Goal: Task Accomplishment & Management: Complete application form

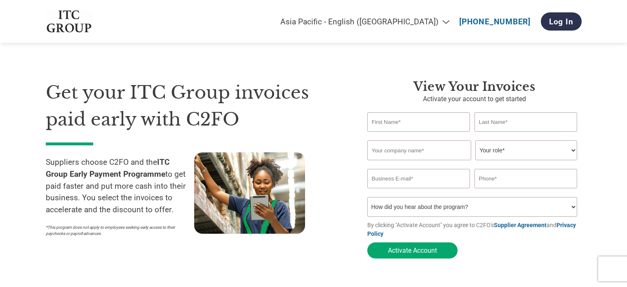
select select "en-IN"
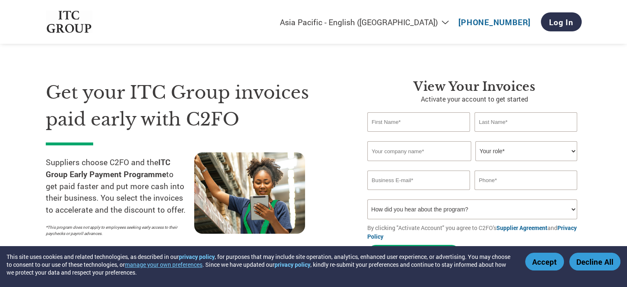
click at [510, 158] on select "Your role* CFO Controller Credit Manager Finance Director Treasurer CEO Preside…" at bounding box center [526, 151] width 102 height 20
click at [325, 63] on div "Get your ITC Group invoices paid early with C2FO Suppliers choose C2FO and the …" at bounding box center [314, 155] width 536 height 219
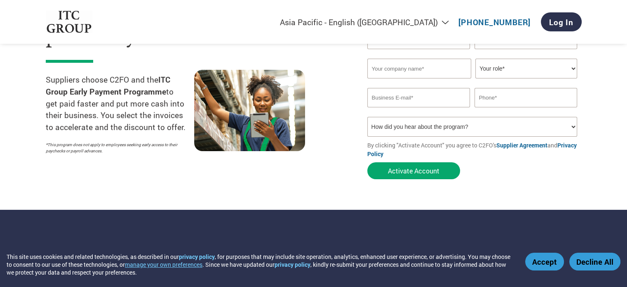
scroll to position [41, 0]
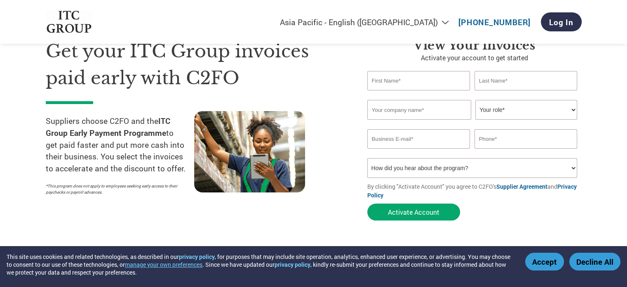
click at [390, 79] on input "text" at bounding box center [418, 80] width 103 height 19
type input "Ajeesh"
type input "Sasidharanpillai"
type input "Contro Labs India Private Limited"
type input "sales@controlabs.com"
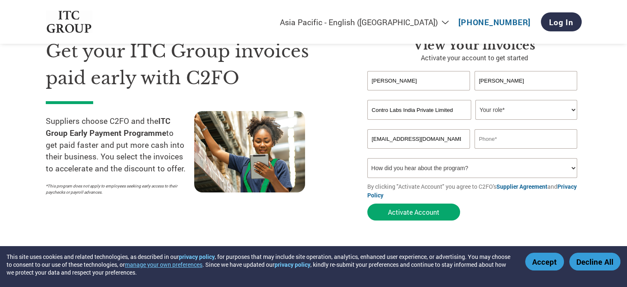
type input "07548899699"
click at [492, 113] on select "Your role* CFO Controller Credit Manager Finance Director Treasurer CEO Preside…" at bounding box center [526, 110] width 102 height 20
select select "OTHER"
click at [475, 100] on select "Your role* CFO Controller Credit Manager Finance Director Treasurer CEO Preside…" at bounding box center [526, 110] width 102 height 20
click at [447, 141] on input "sales@controlabs.com" at bounding box center [418, 138] width 103 height 19
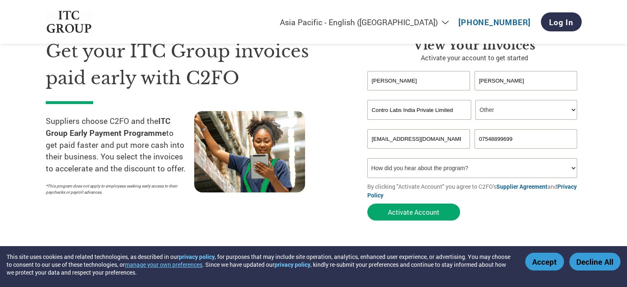
click at [532, 137] on input "07548899699" at bounding box center [526, 138] width 103 height 19
click at [482, 136] on input "07548899699" at bounding box center [526, 138] width 103 height 19
click at [518, 136] on input "7548899699" at bounding box center [526, 138] width 103 height 19
type input "7548899699"
click at [455, 111] on input "Contro Labs India Private Limited" at bounding box center [419, 110] width 104 height 20
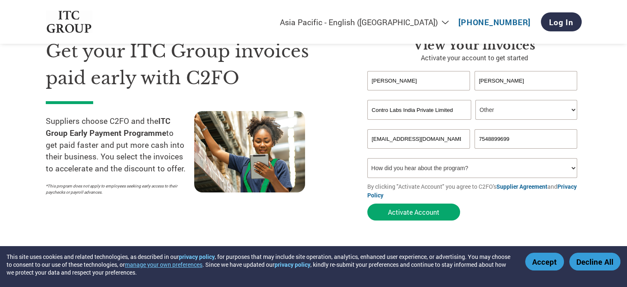
type input "Contro Labs India Private Limited"
click at [529, 82] on input "Sasidharanpillai" at bounding box center [526, 80] width 103 height 19
drag, startPoint x: 529, startPoint y: 82, endPoint x: 426, endPoint y: 82, distance: 102.7
click at [426, 82] on div "Ajeesh Sasidharanpillai" at bounding box center [474, 80] width 214 height 19
type input "Kumar S"
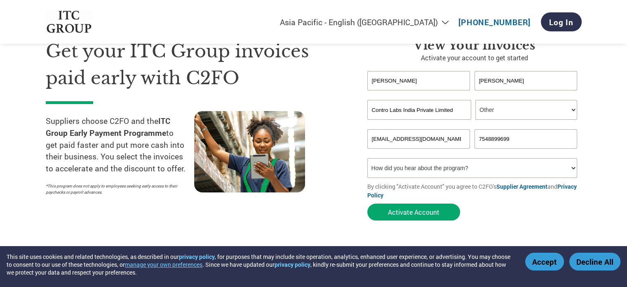
click at [426, 82] on input "Ajeesh" at bounding box center [418, 80] width 103 height 19
type input "Ajeesh"
click at [425, 173] on select "How did you hear about the program? Received a letter Email Social Media Online…" at bounding box center [472, 168] width 210 height 20
select select "Received a Letter"
click at [367, 158] on select "How did you hear about the program? Received a letter Email Social Media Online…" at bounding box center [472, 168] width 210 height 20
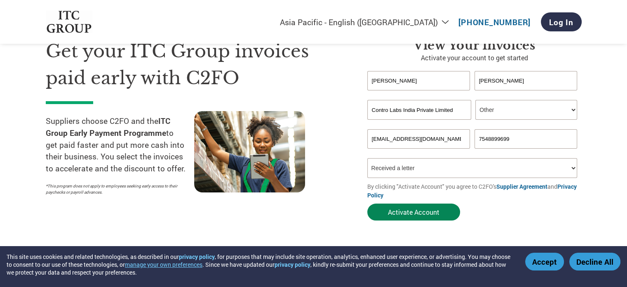
click at [444, 207] on button "Activate Account" at bounding box center [413, 211] width 93 height 17
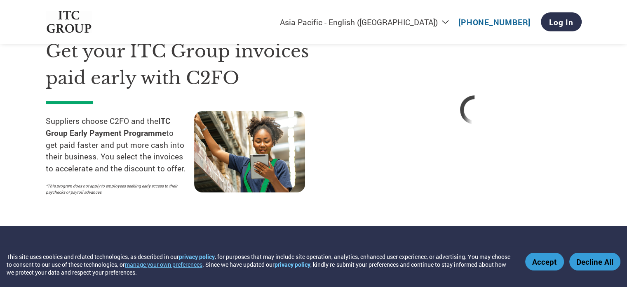
select select "en-IN"
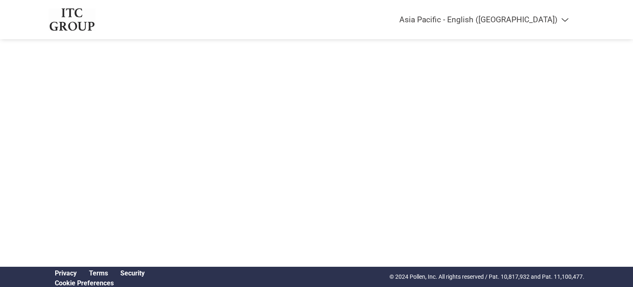
select select "en-IN"
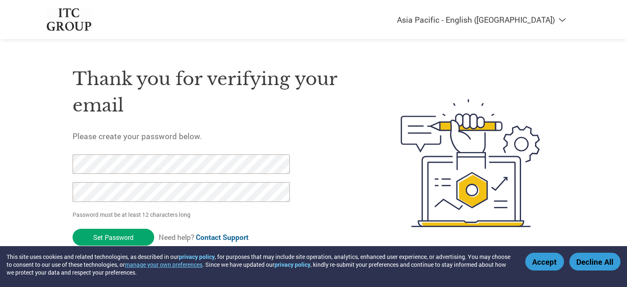
click at [560, 261] on button "Accept" at bounding box center [544, 261] width 39 height 18
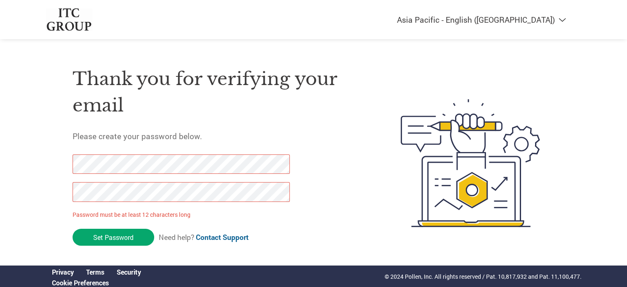
drag, startPoint x: 137, startPoint y: 233, endPoint x: 0, endPoint y: 159, distance: 155.9
click at [0, 159] on div "Americas - English Américas - Español [GEOGRAPHIC_DATA] - Português Amériques -…" at bounding box center [313, 130] width 627 height 260
click at [0, 171] on div "Americas - English Américas - Español [GEOGRAPHIC_DATA] - Português Amériques -…" at bounding box center [313, 130] width 627 height 260
click at [0, 160] on div "Americas - English Américas - Español [GEOGRAPHIC_DATA] - Português Amériques -…" at bounding box center [313, 130] width 627 height 260
click at [0, 159] on div "Americas - English Américas - Español [GEOGRAPHIC_DATA] - Português Amériques -…" at bounding box center [313, 130] width 627 height 260
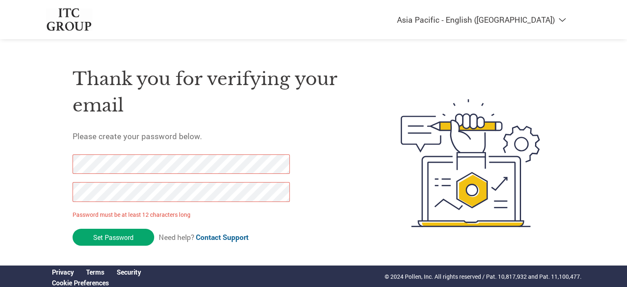
click at [0, 178] on div "Americas - English Américas - Español [GEOGRAPHIC_DATA] - Português Amériques -…" at bounding box center [313, 130] width 627 height 260
click at [0, 144] on div "Americas - English Américas - Español [GEOGRAPHIC_DATA] - Português Amériques -…" at bounding box center [313, 130] width 627 height 260
click at [0, 127] on div "Americas - English Américas - Español [GEOGRAPHIC_DATA] - Português Amériques -…" at bounding box center [313, 130] width 627 height 260
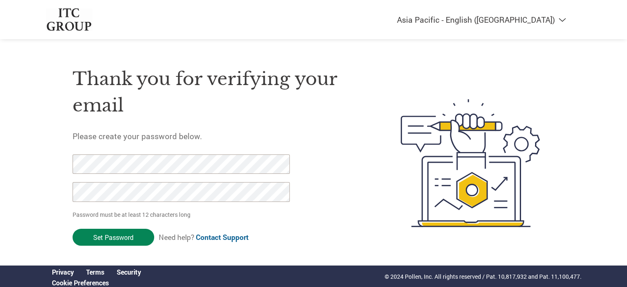
click at [93, 238] on input "Set Password" at bounding box center [114, 236] width 82 height 17
